Goal: Information Seeking & Learning: Learn about a topic

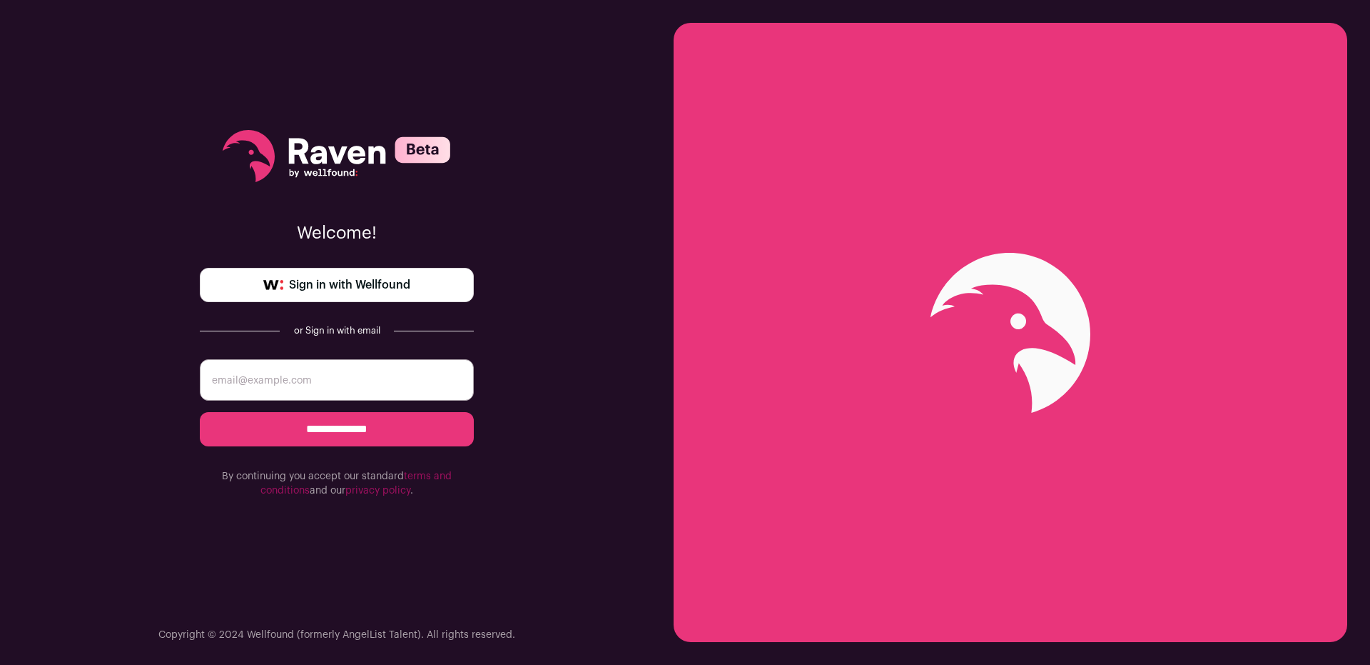
click at [397, 279] on span "Sign in with Wellfound" at bounding box center [349, 284] width 121 height 17
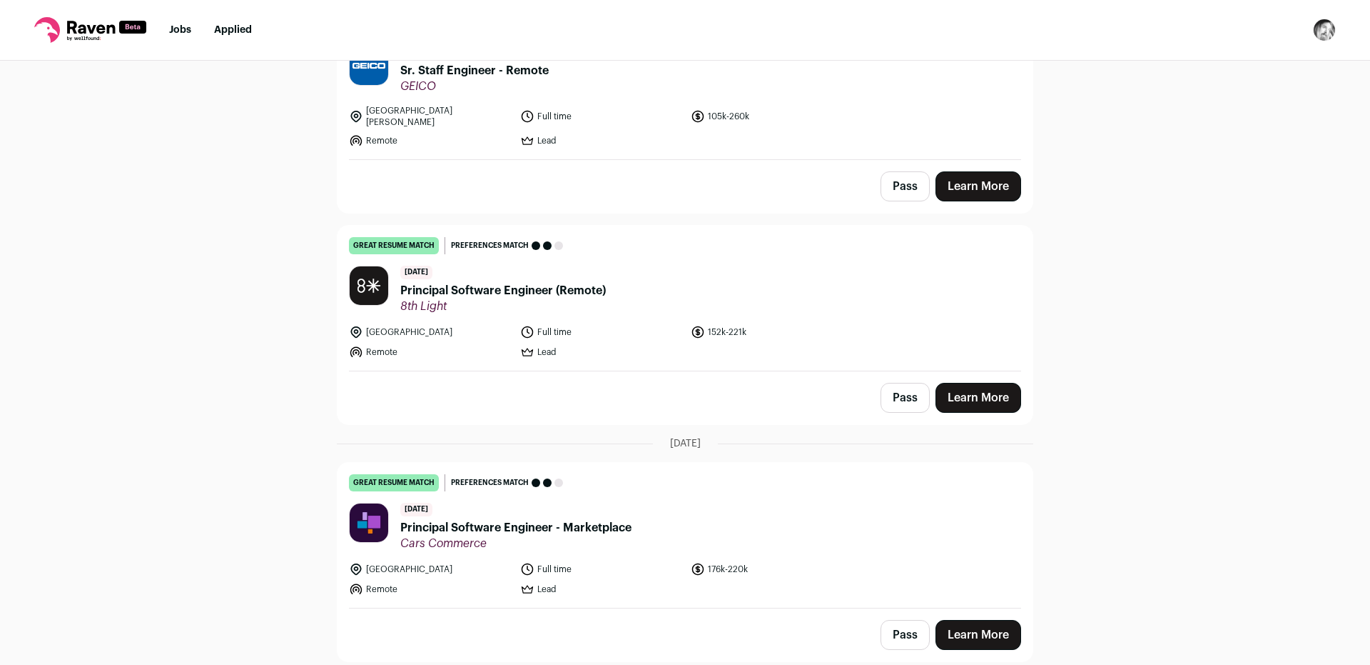
scroll to position [857, 0]
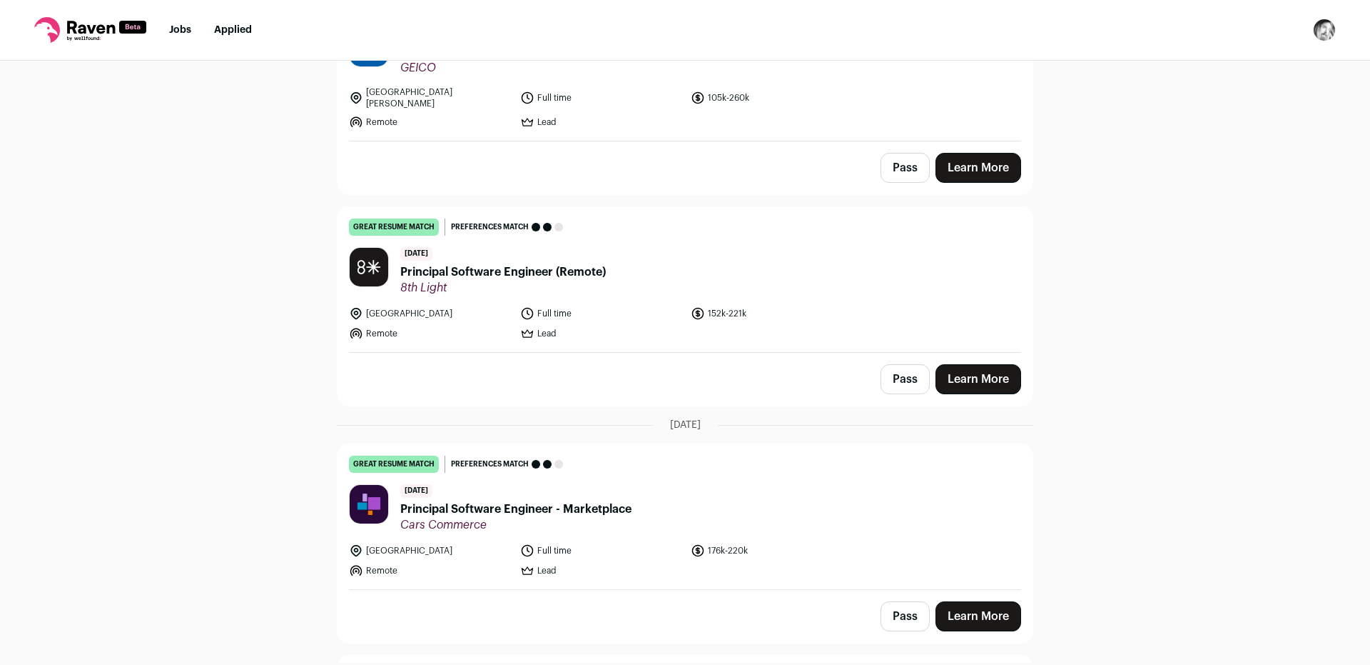
click at [529, 263] on span "Principal Software Engineer (Remote)" at bounding box center [503, 271] width 206 height 17
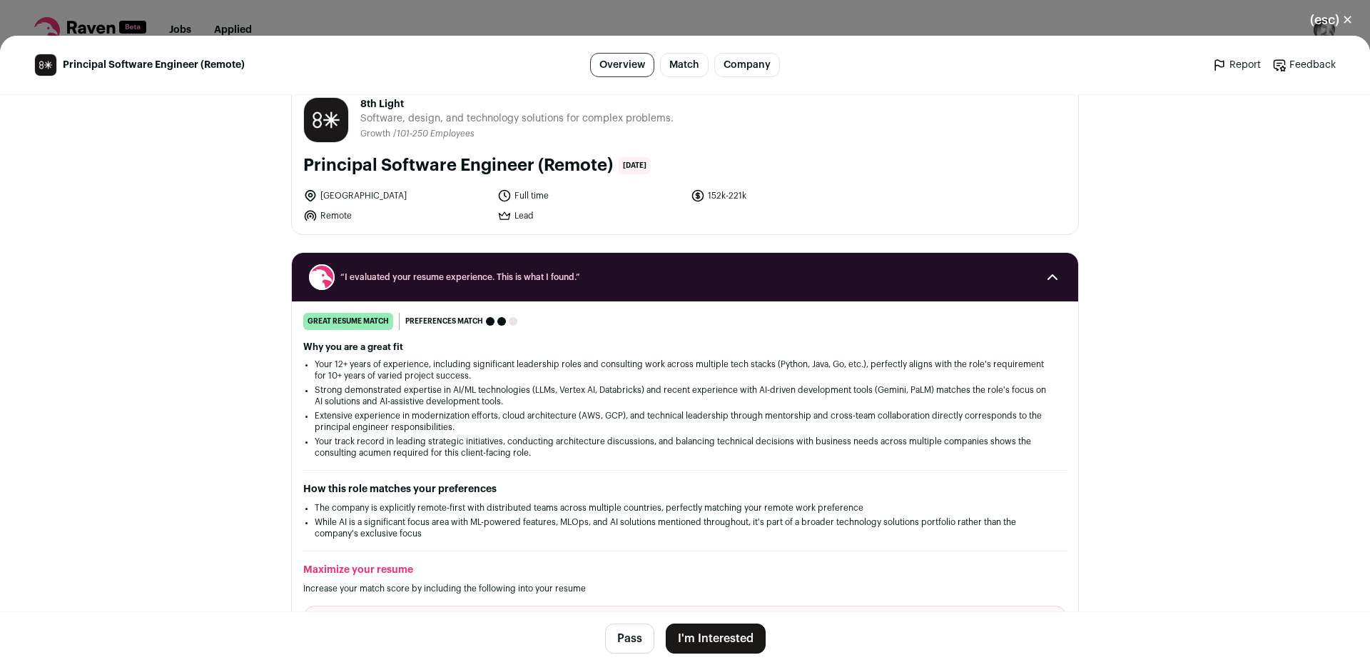
scroll to position [0, 0]
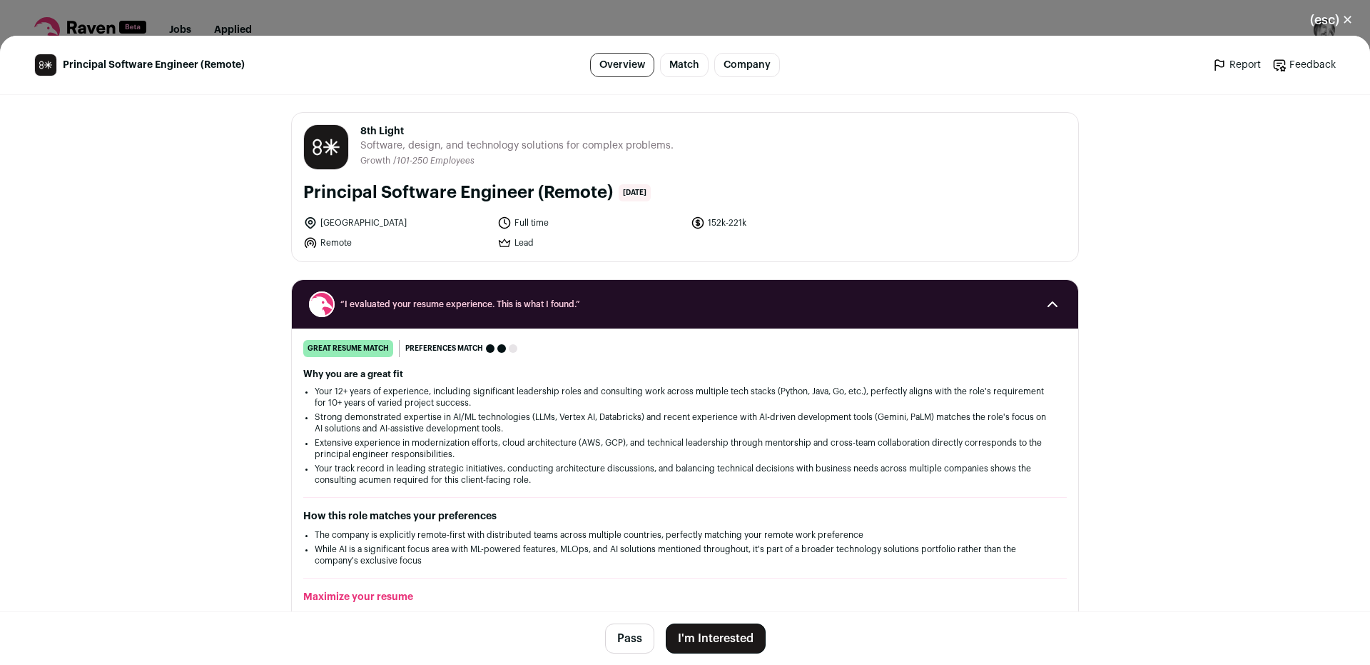
click at [1343, 21] on button "(esc) ✕" at bounding box center [1331, 19] width 77 height 31
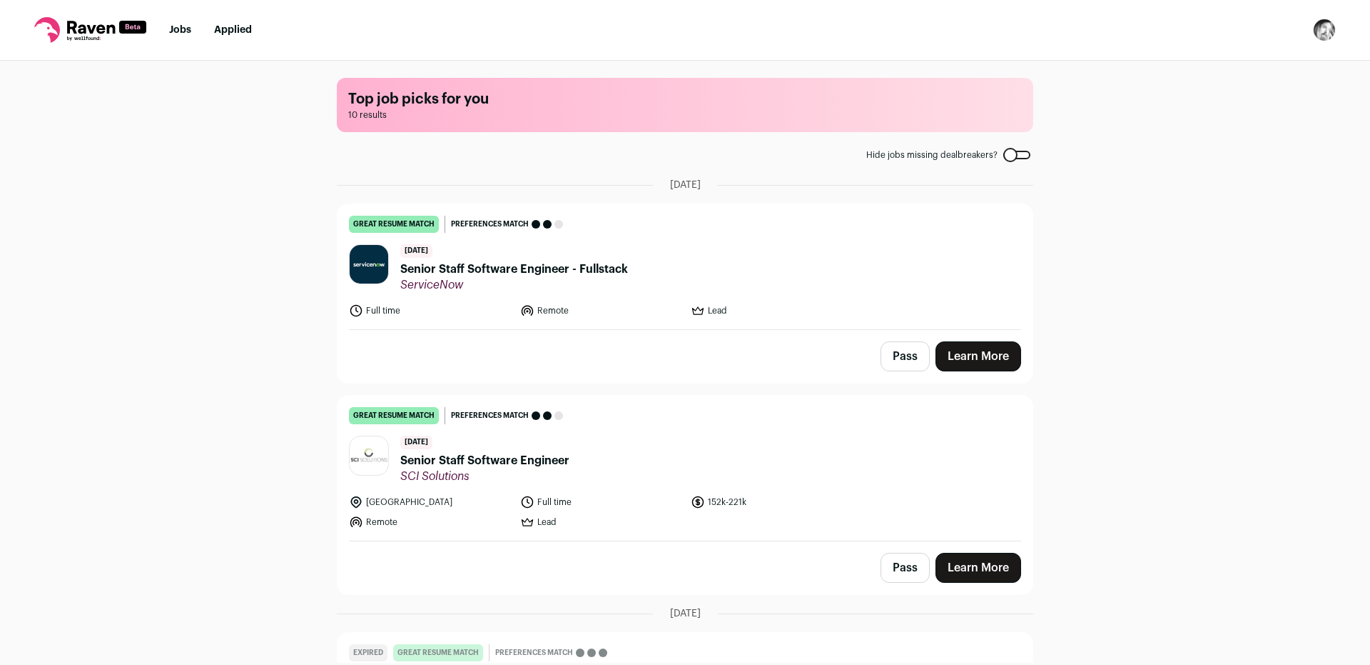
click at [581, 265] on span "Senior Staff Software Engineer - Fullstack" at bounding box center [514, 269] width 228 height 17
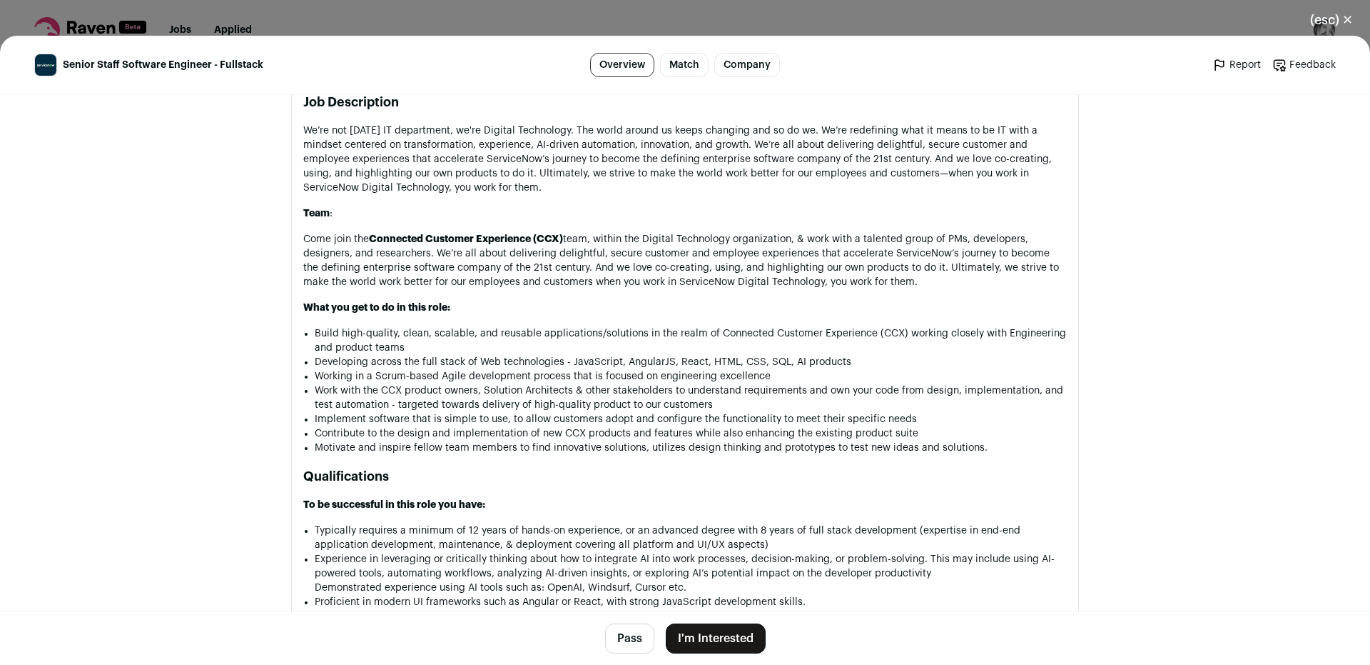
scroll to position [942, 0]
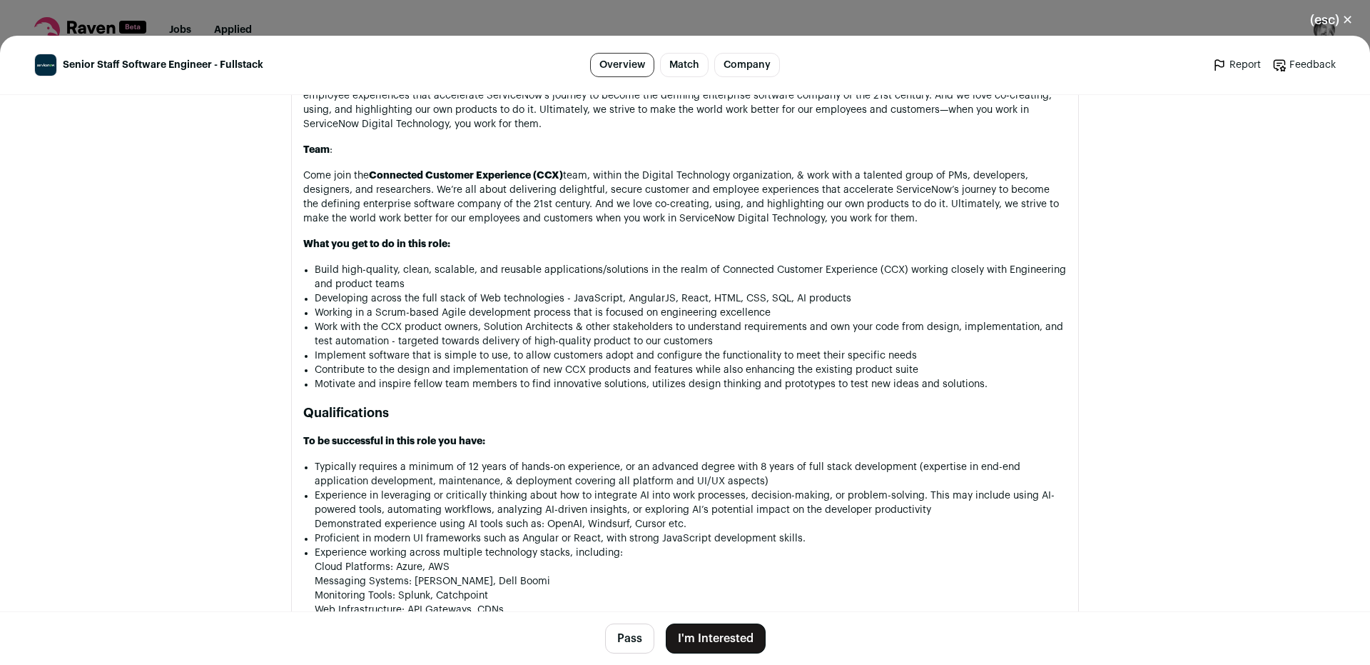
click at [1261, 333] on main "Senior Staff Software Engineer - Fullstack Overview Match Company Report Feedba…" at bounding box center [685, 350] width 1370 height 629
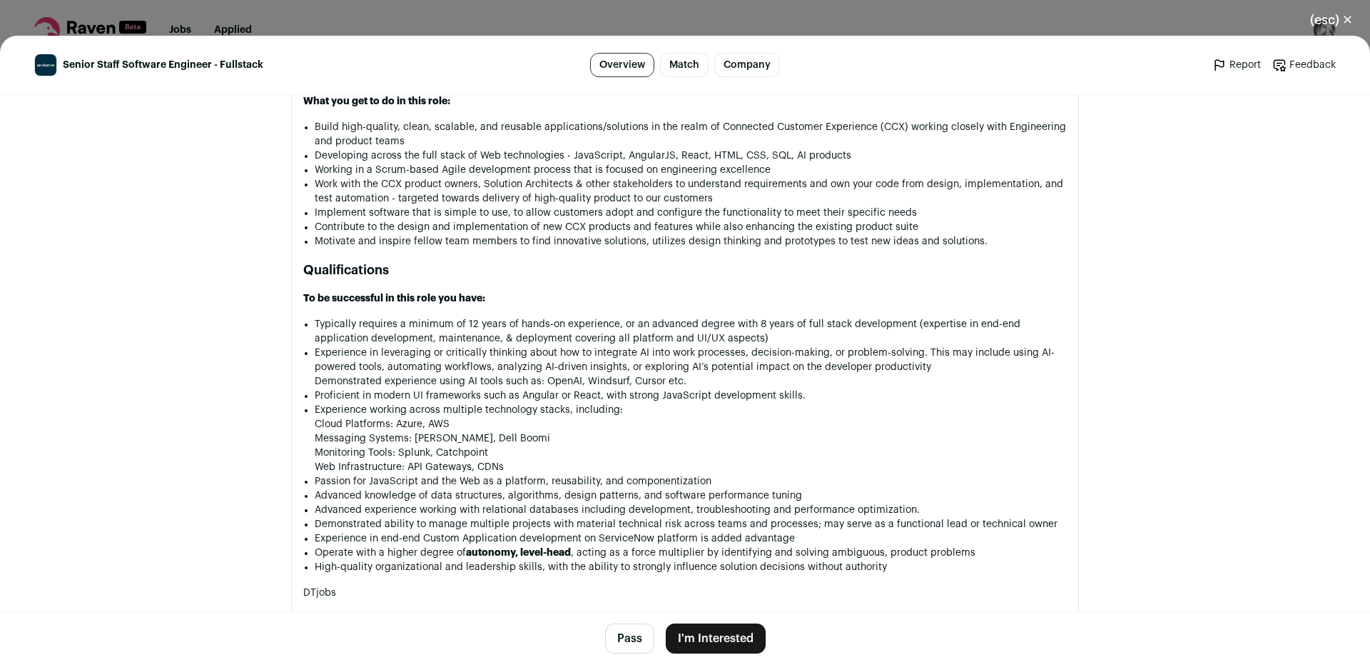
scroll to position [1113, 0]
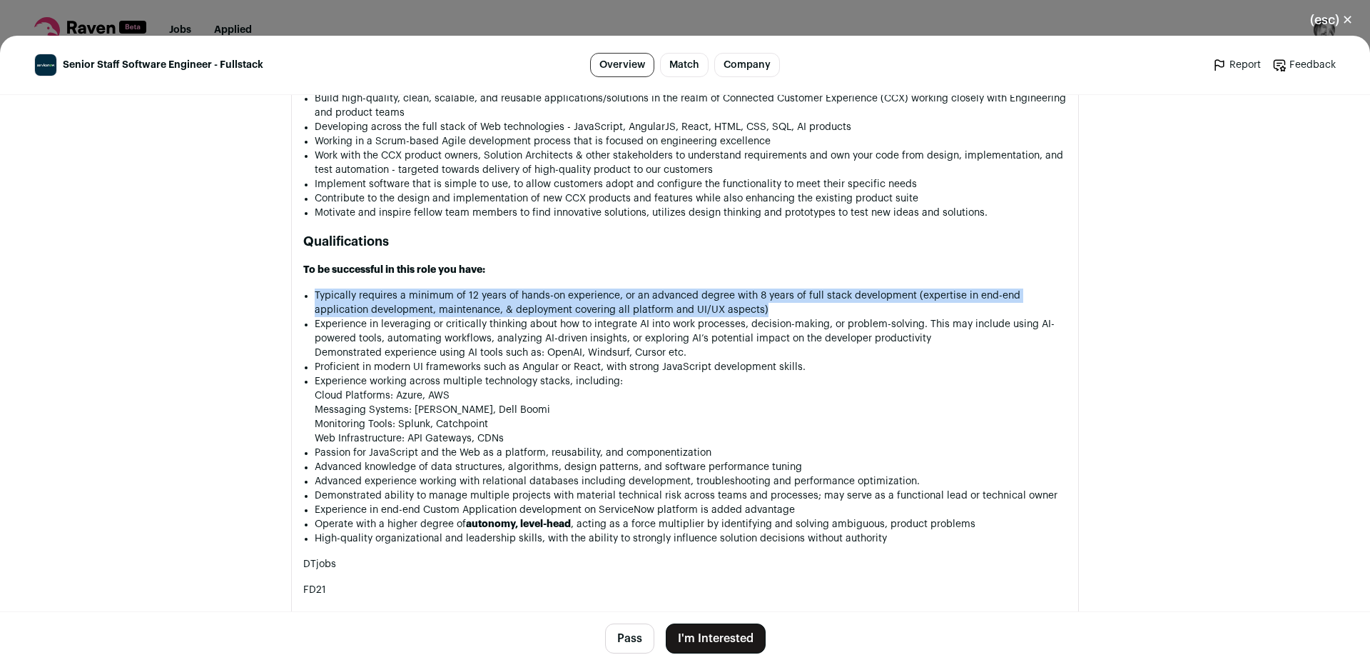
drag, startPoint x: 952, startPoint y: 273, endPoint x: 967, endPoint y: 303, distance: 33.5
click at [967, 303] on div "Company Description It all started in sunny San Diego, California in 2004 when …" at bounding box center [685, 358] width 764 height 1202
click at [968, 303] on li "Typically requires a minimum of 12 years of hands-on experience, or an advanced…" at bounding box center [691, 302] width 752 height 29
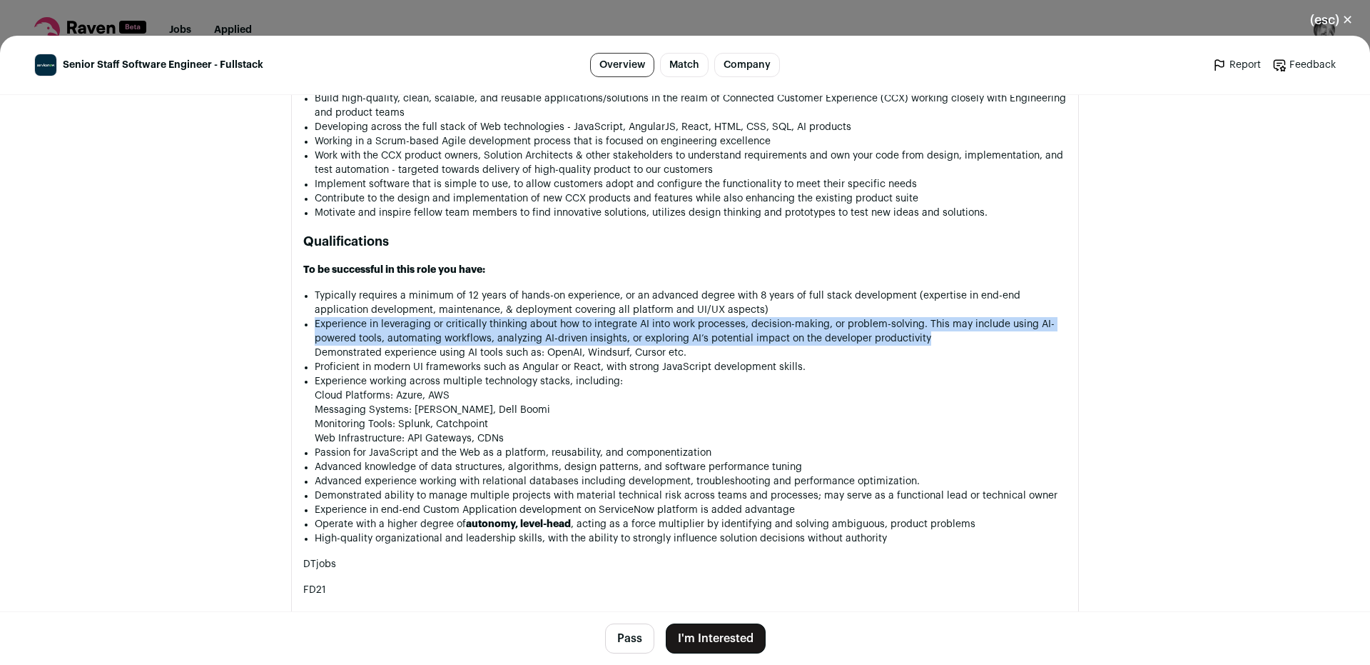
drag, startPoint x: 959, startPoint y: 304, endPoint x: 966, endPoint y: 337, distance: 33.6
click at [966, 337] on ul "Typically requires a minimum of 12 years of hands-on experience, or an advanced…" at bounding box center [691, 416] width 752 height 257
click at [1345, 18] on button "(esc) ✕" at bounding box center [1331, 19] width 77 height 31
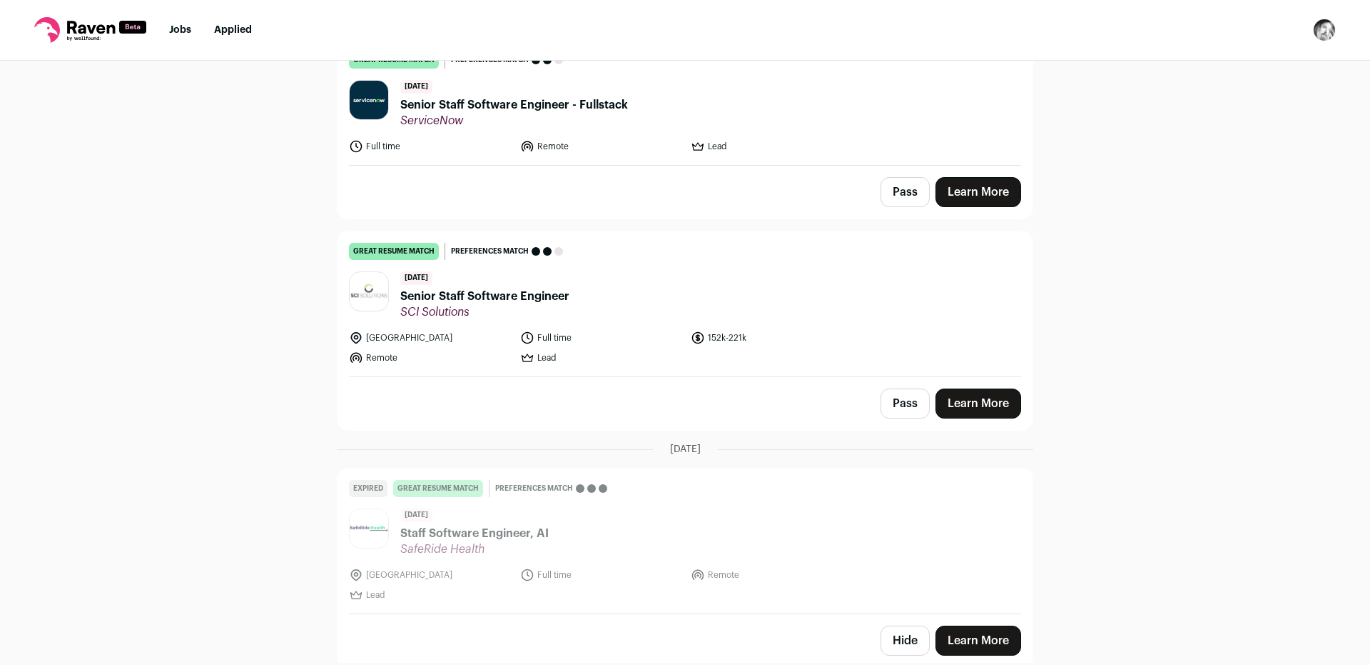
scroll to position [171, 0]
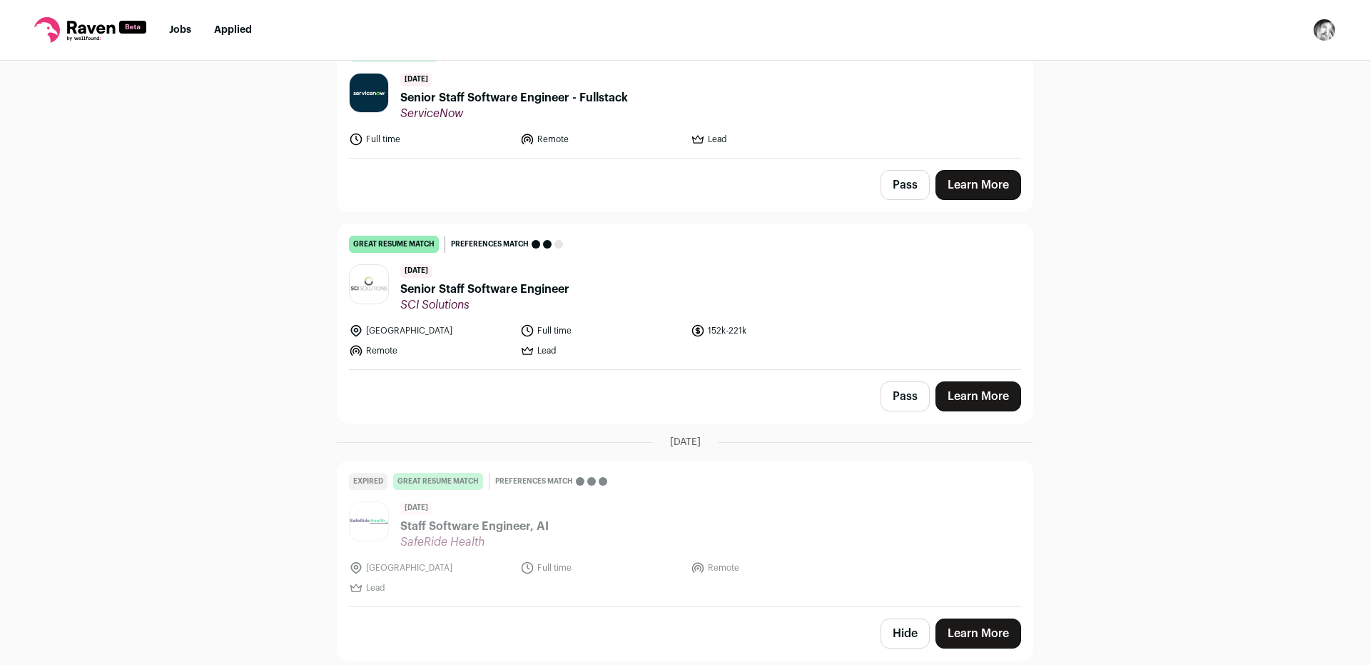
click at [510, 293] on span "Senior Staff Software Engineer" at bounding box center [484, 289] width 169 height 17
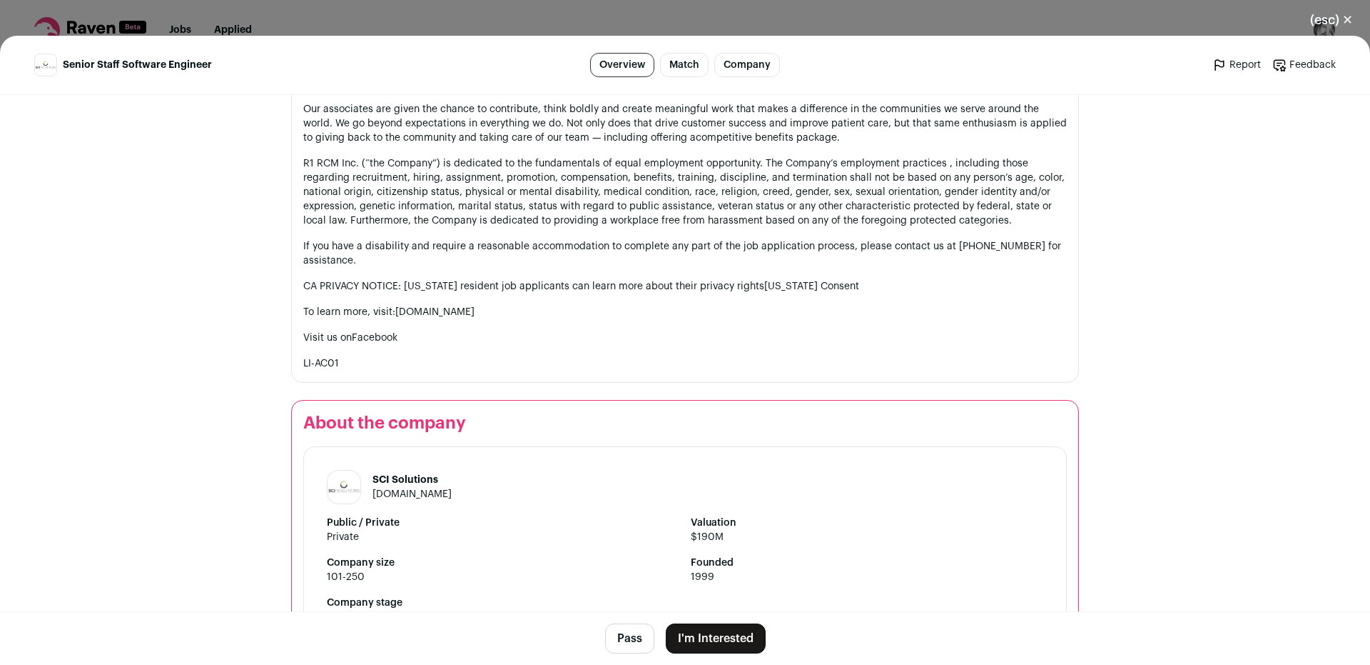
scroll to position [1618, 0]
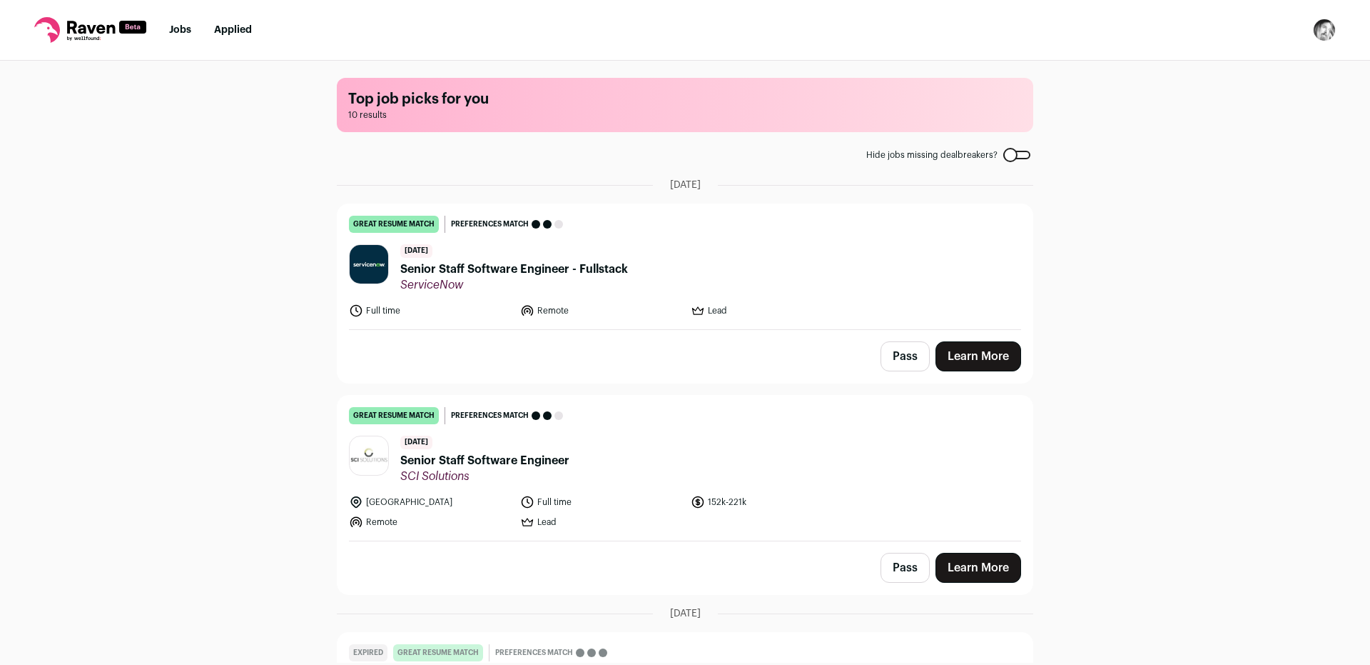
click at [1315, 31] on img "Open dropdown" at bounding box center [1324, 30] width 23 height 23
click at [1247, 246] on div "Top job picks for you 10 results Hide jobs missing dealbreakers? [DATE] great r…" at bounding box center [685, 362] width 1370 height 602
click at [1320, 30] on img "Open dropdown" at bounding box center [1324, 30] width 23 height 23
